Goal: Check status

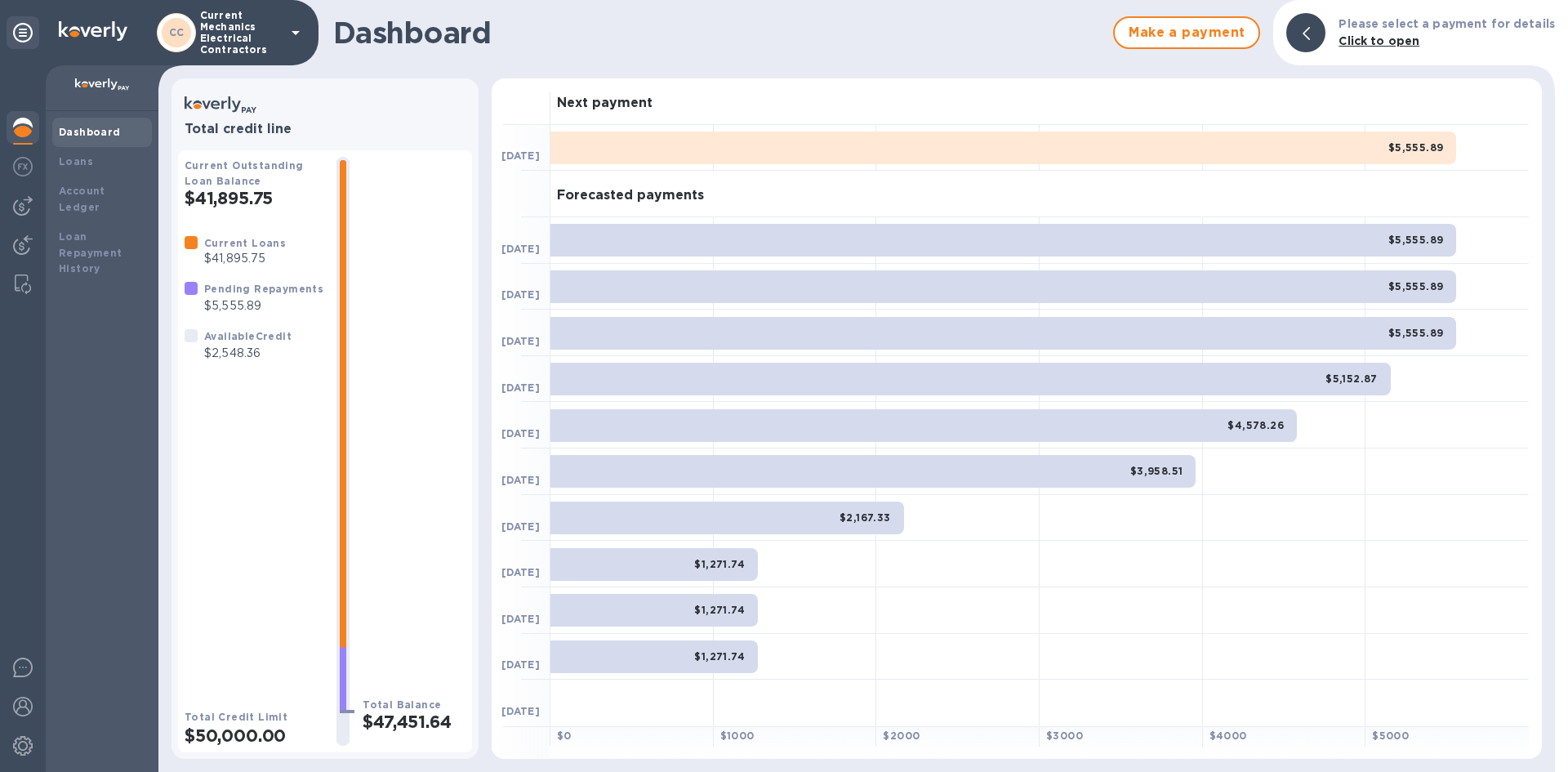
click at [280, 293] on b "Pending Repayments" at bounding box center [263, 289] width 120 height 12
click at [259, 303] on p "$5,555.89" at bounding box center [263, 306] width 120 height 17
